Goal: Task Accomplishment & Management: Manage account settings

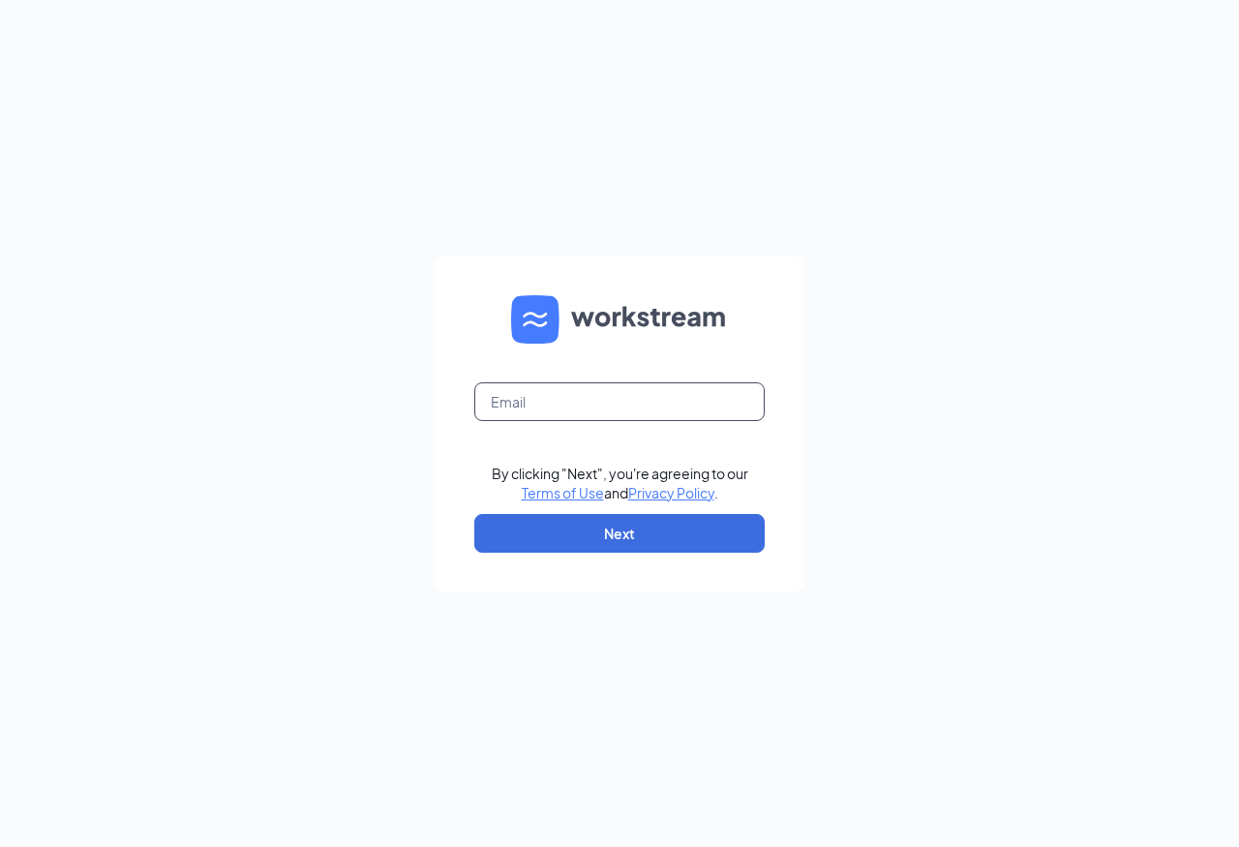
click at [725, 410] on input "text" at bounding box center [619, 401] width 290 height 39
drag, startPoint x: 694, startPoint y: 404, endPoint x: 577, endPoint y: 404, distance: 117.1
click at [577, 404] on input "[EMAIL_ADDRESS][DOMAIN_NAME]" at bounding box center [619, 401] width 290 height 39
type input "[EMAIL_ADDRESS][DOMAIN_NAME]"
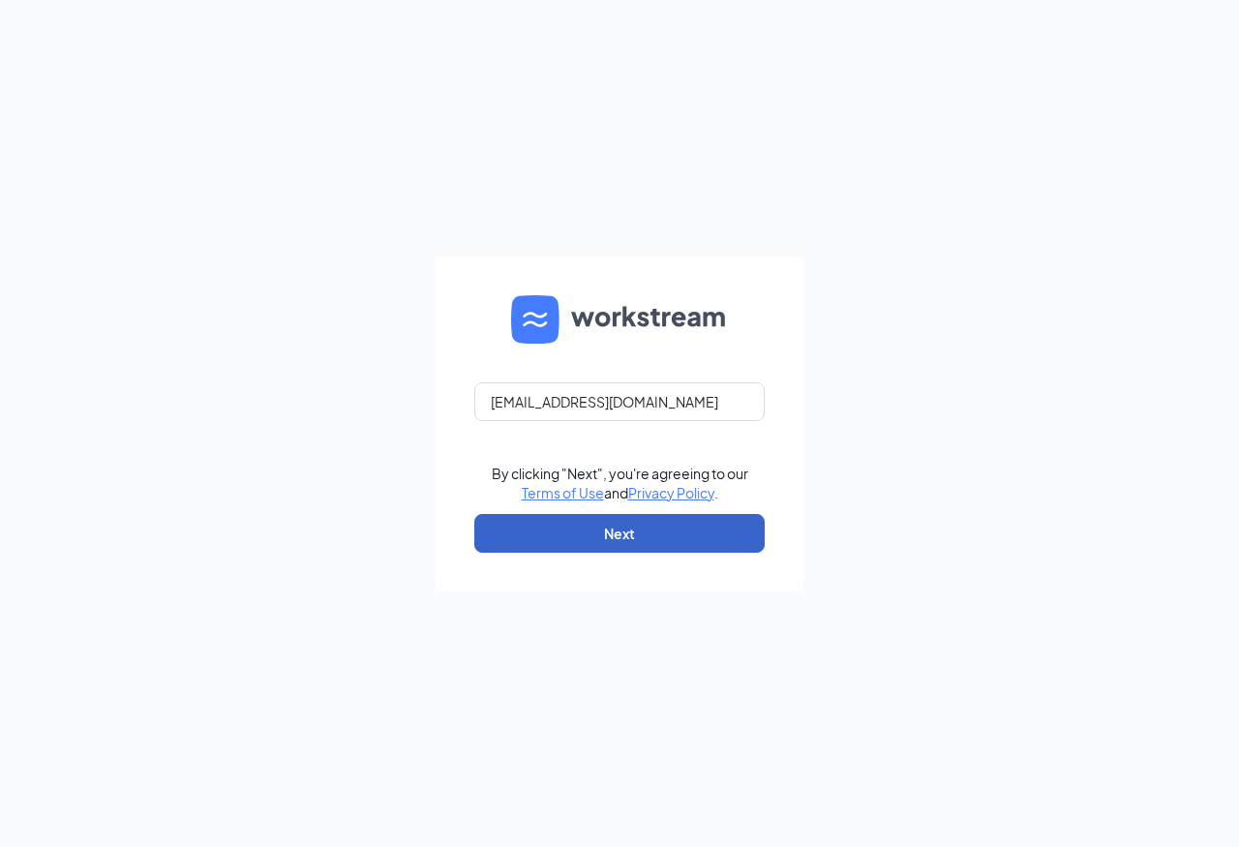
click at [684, 528] on button "Next" at bounding box center [619, 533] width 290 height 39
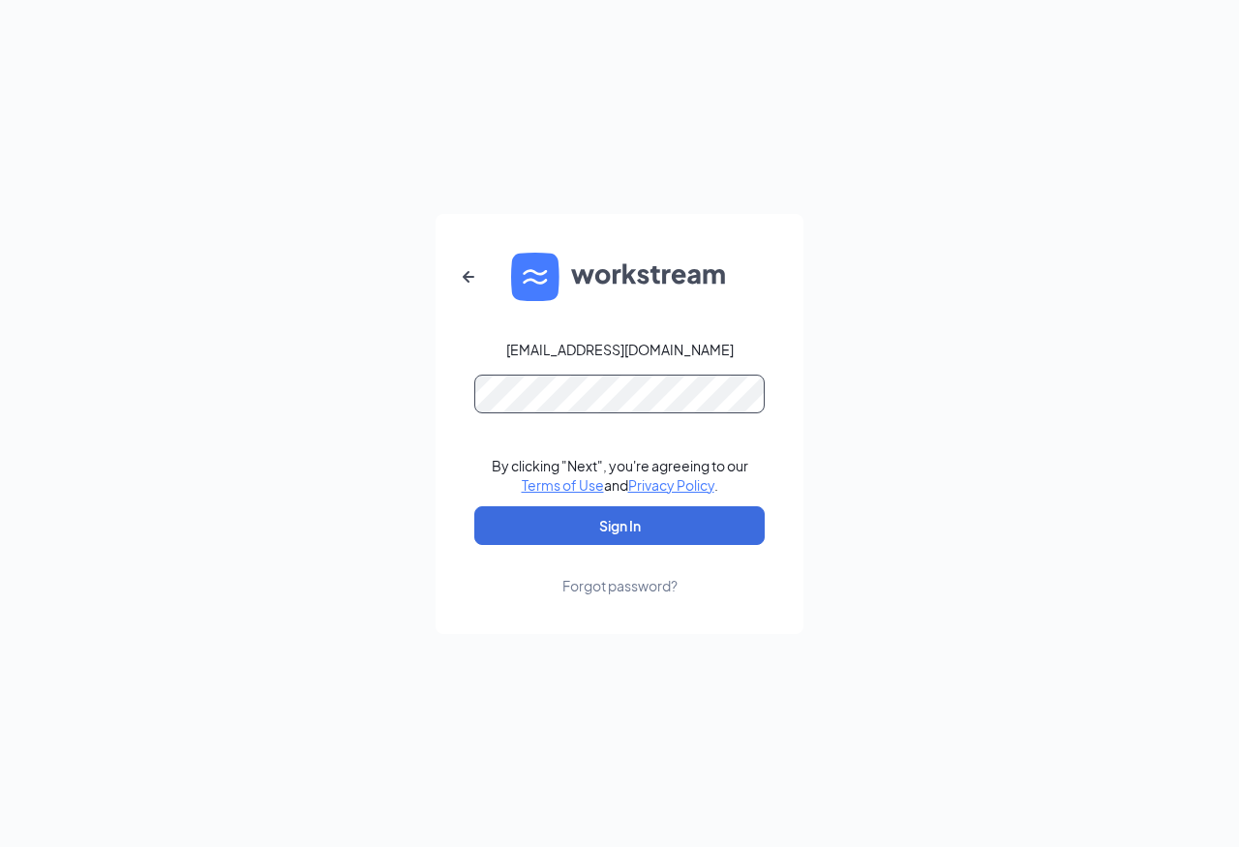
click at [474, 506] on button "Sign In" at bounding box center [619, 525] width 290 height 39
drag, startPoint x: 717, startPoint y: 359, endPoint x: 528, endPoint y: 355, distance: 189.8
click at [528, 355] on form "[EMAIL_ADDRESS][DOMAIN_NAME] By clicking "Next", you're agreeing to our Terms o…" at bounding box center [620, 424] width 368 height 420
copy div "[EMAIL_ADDRESS][DOMAIN_NAME]"
click at [654, 587] on div "Forgot password?" at bounding box center [619, 585] width 115 height 19
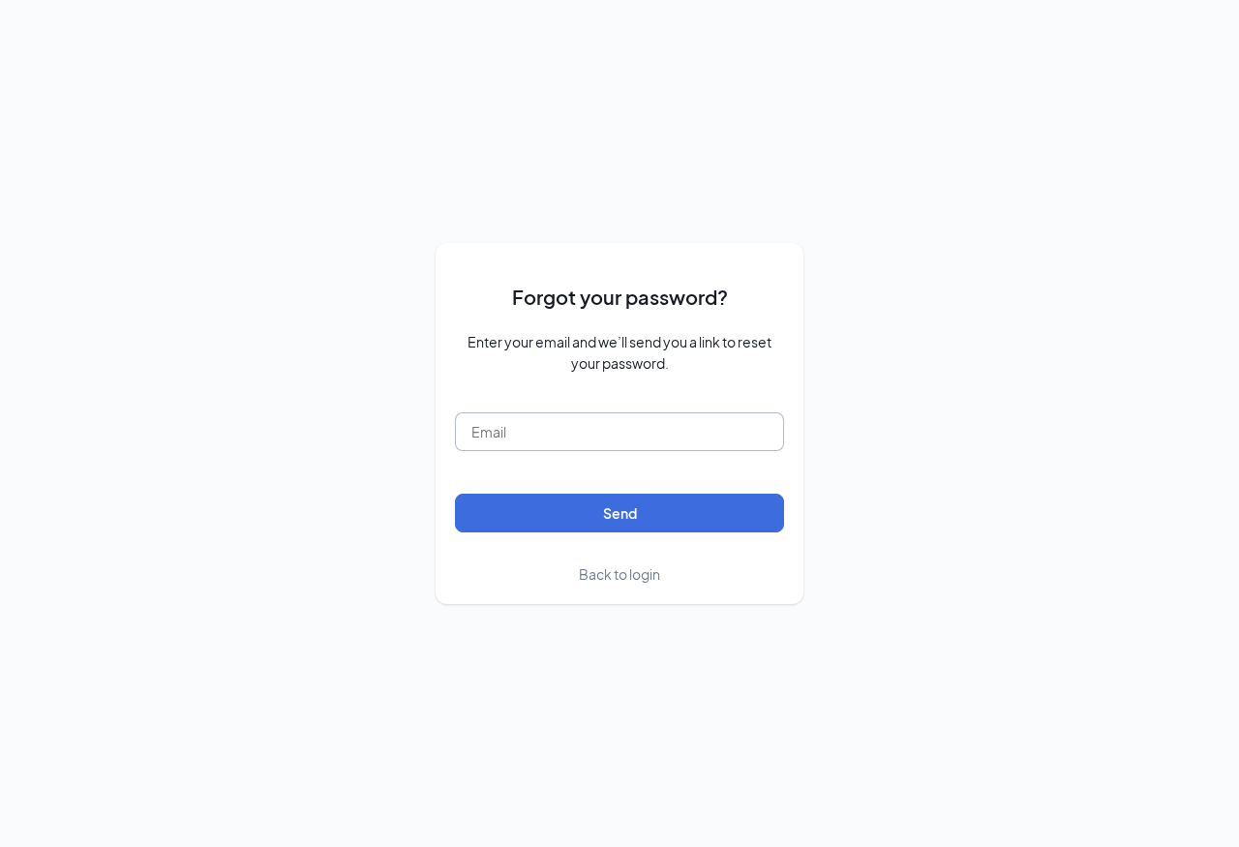
click at [609, 440] on input "text" at bounding box center [619, 431] width 329 height 39
type input "[EMAIL_ADDRESS][DOMAIN_NAME]"
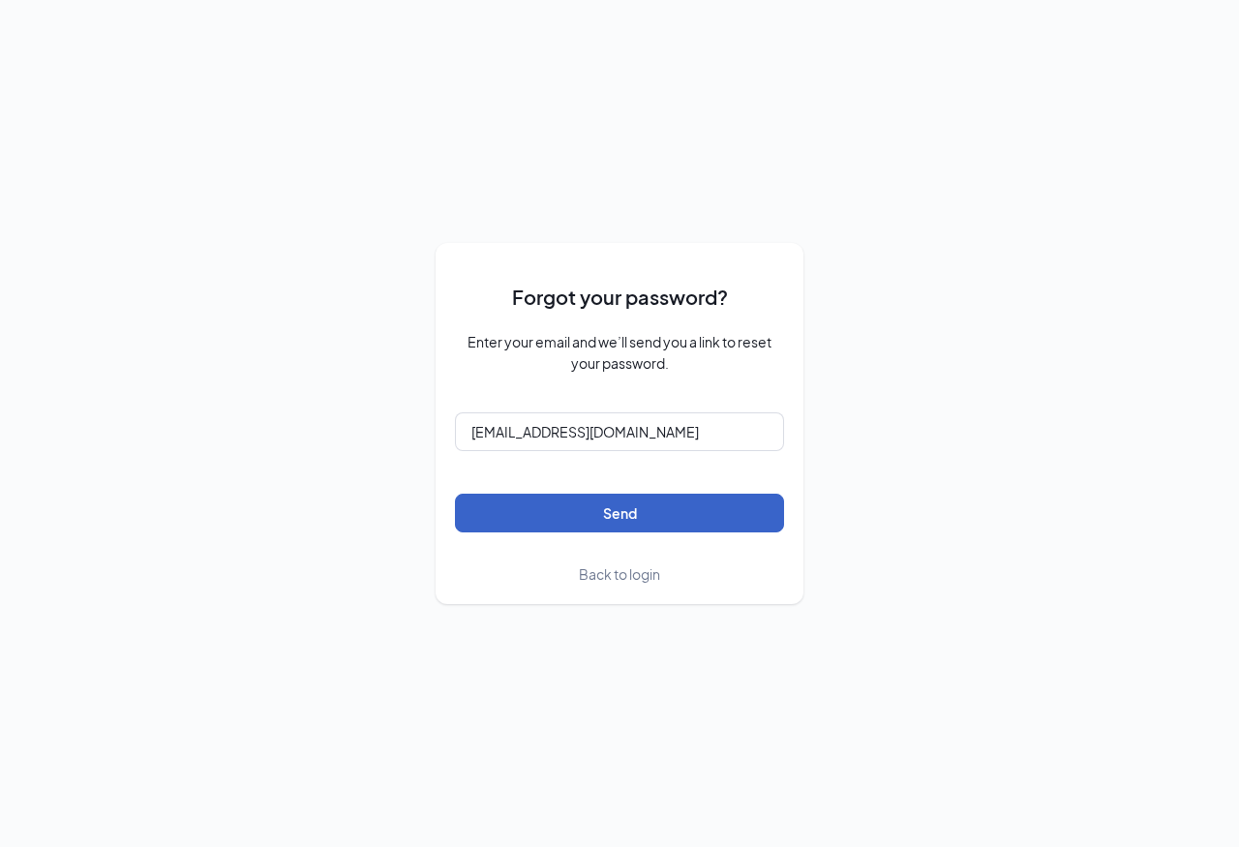
click at [661, 502] on button "Send" at bounding box center [619, 513] width 329 height 39
